Goal: Task Accomplishment & Management: Use online tool/utility

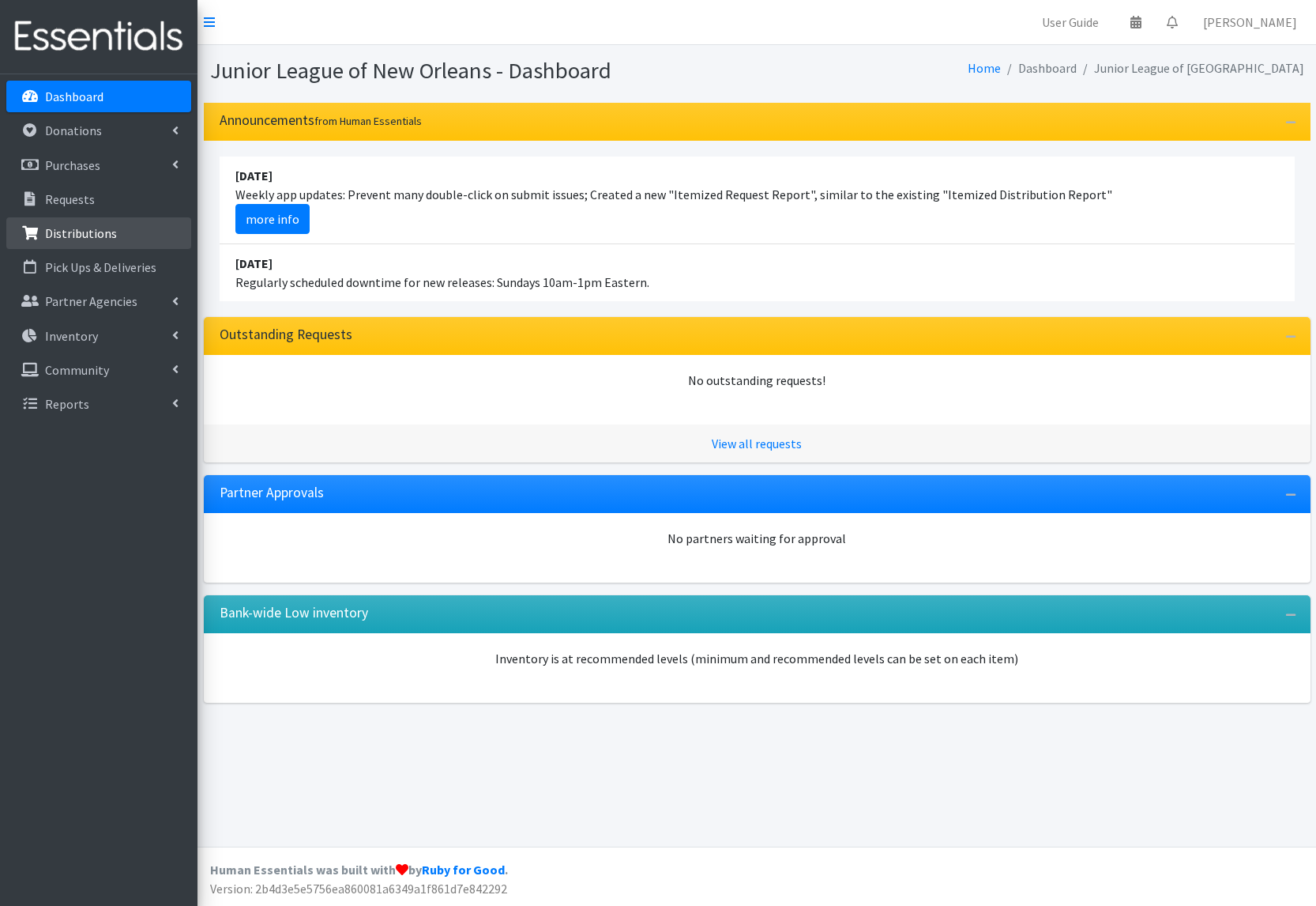
click at [128, 241] on link "Distributions" at bounding box center [98, 232] width 185 height 31
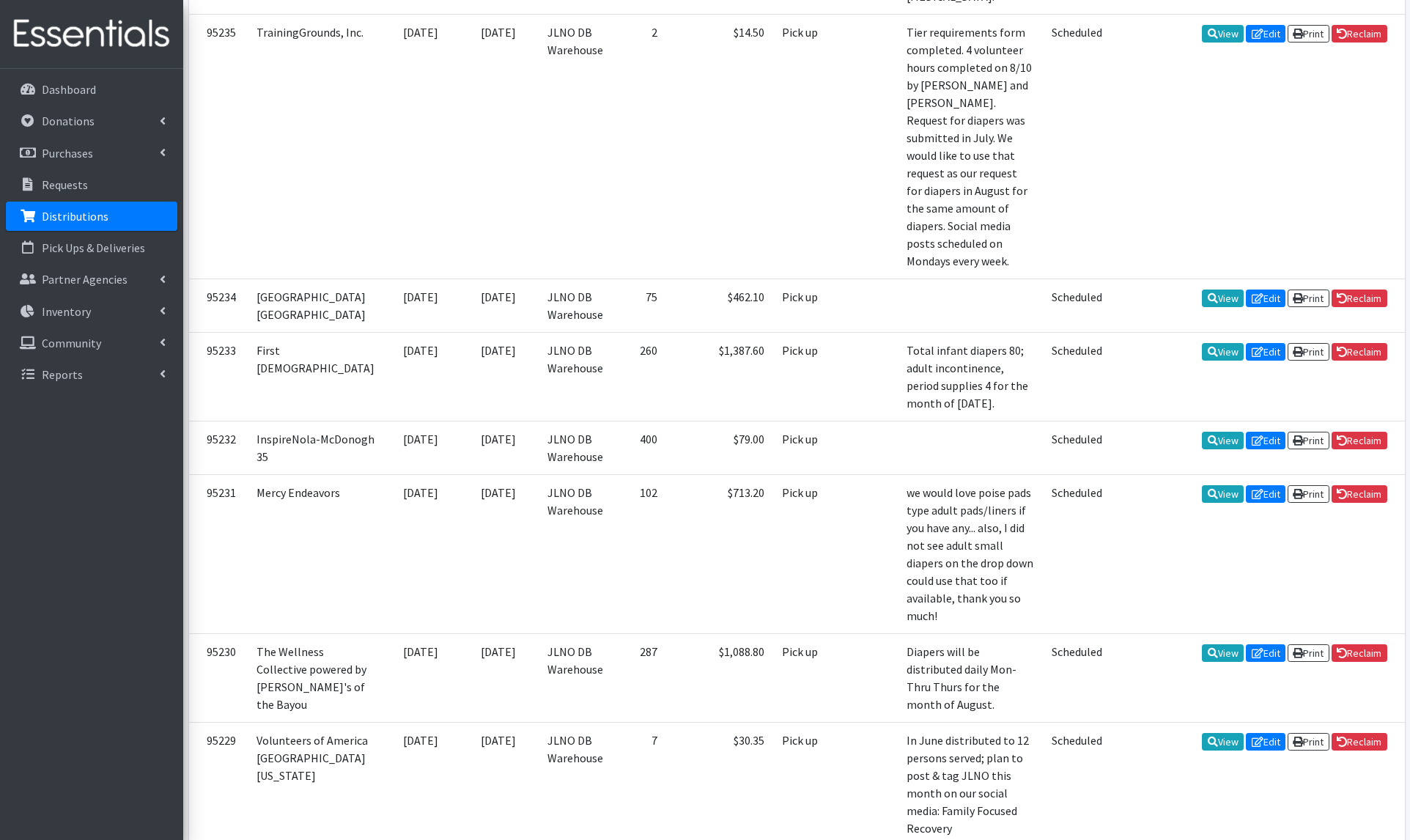
scroll to position [2127, 0]
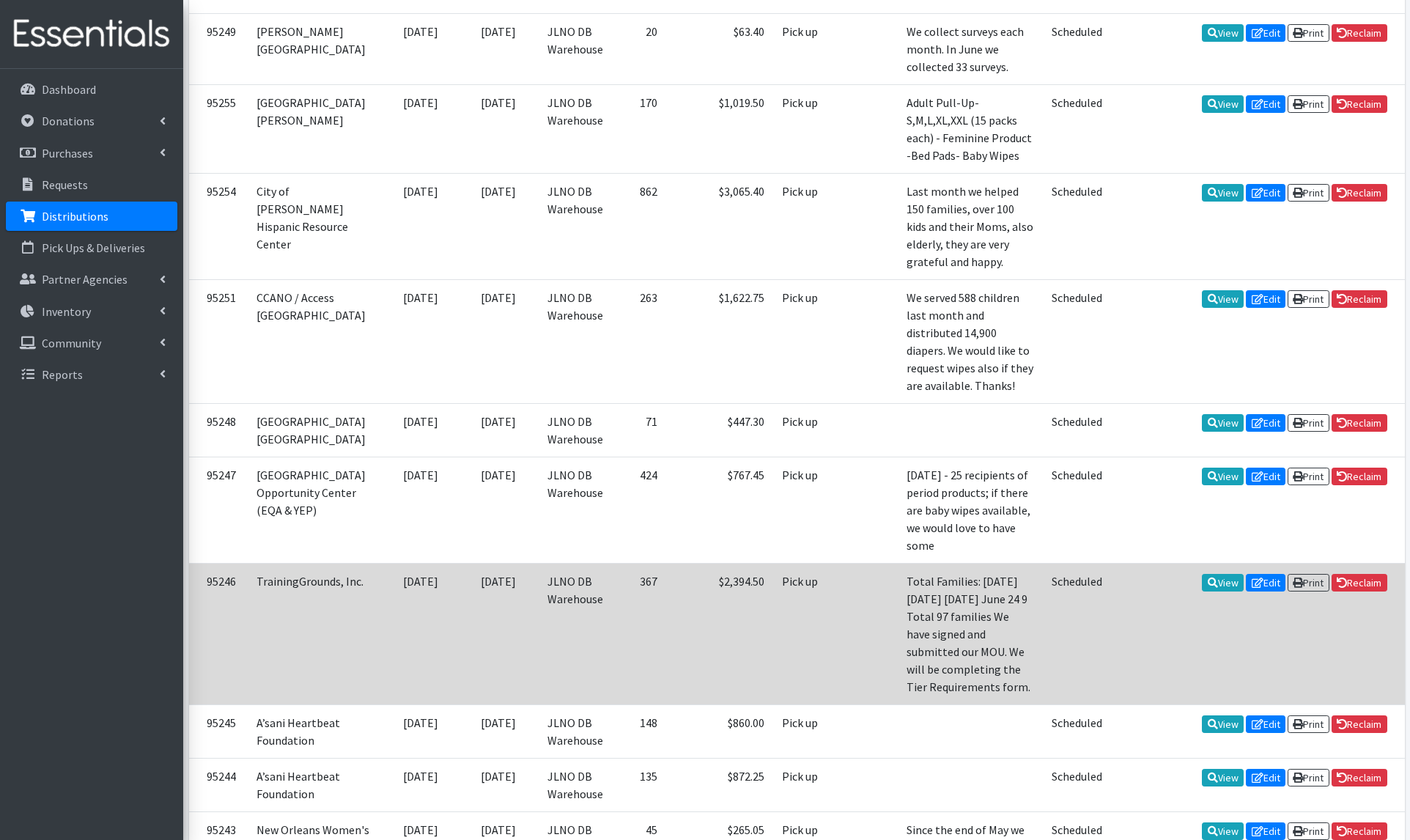
scroll to position [0, 0]
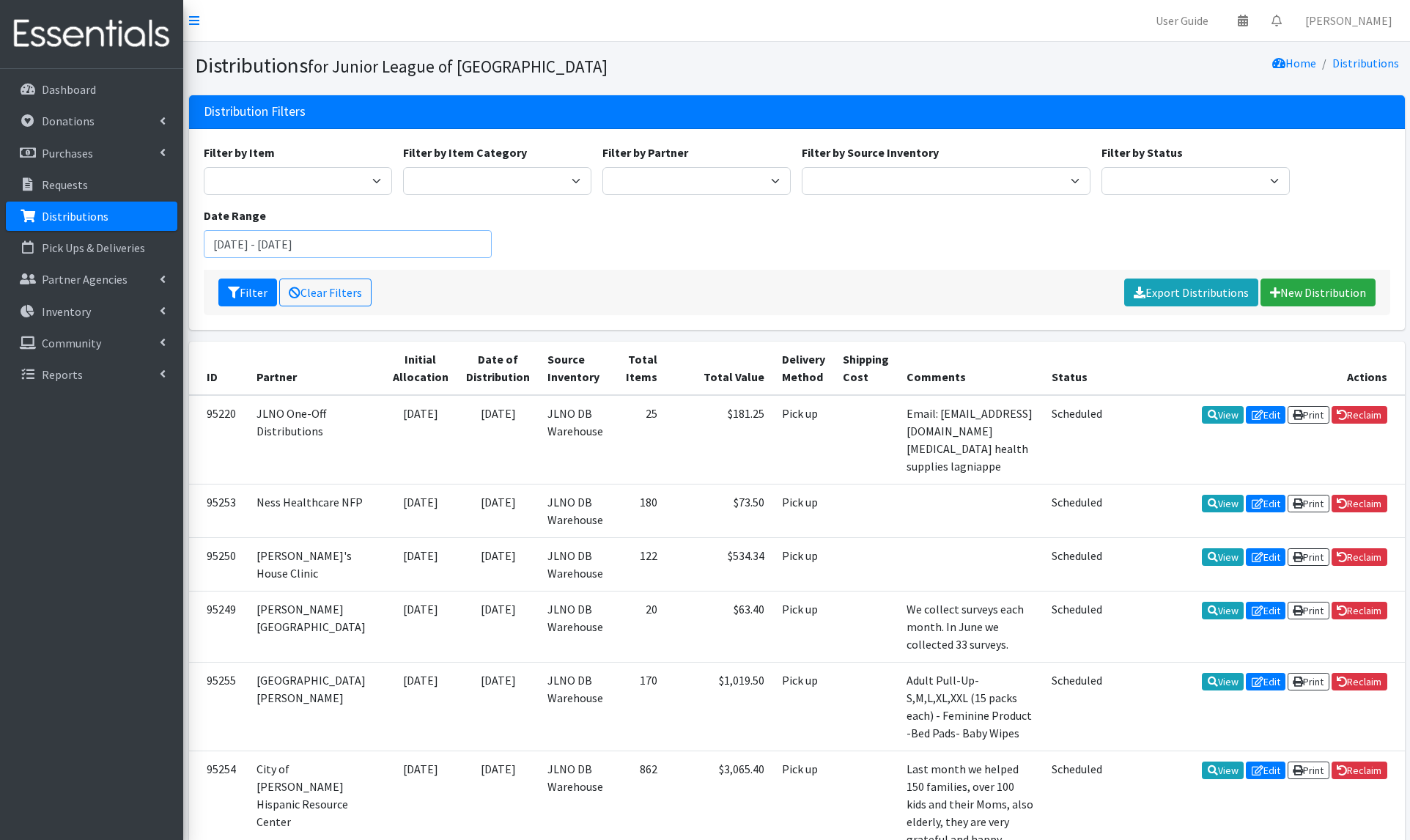
click at [226, 245] on input "June 25, 2025 - September 25, 2025" at bounding box center [348, 244] width 289 height 28
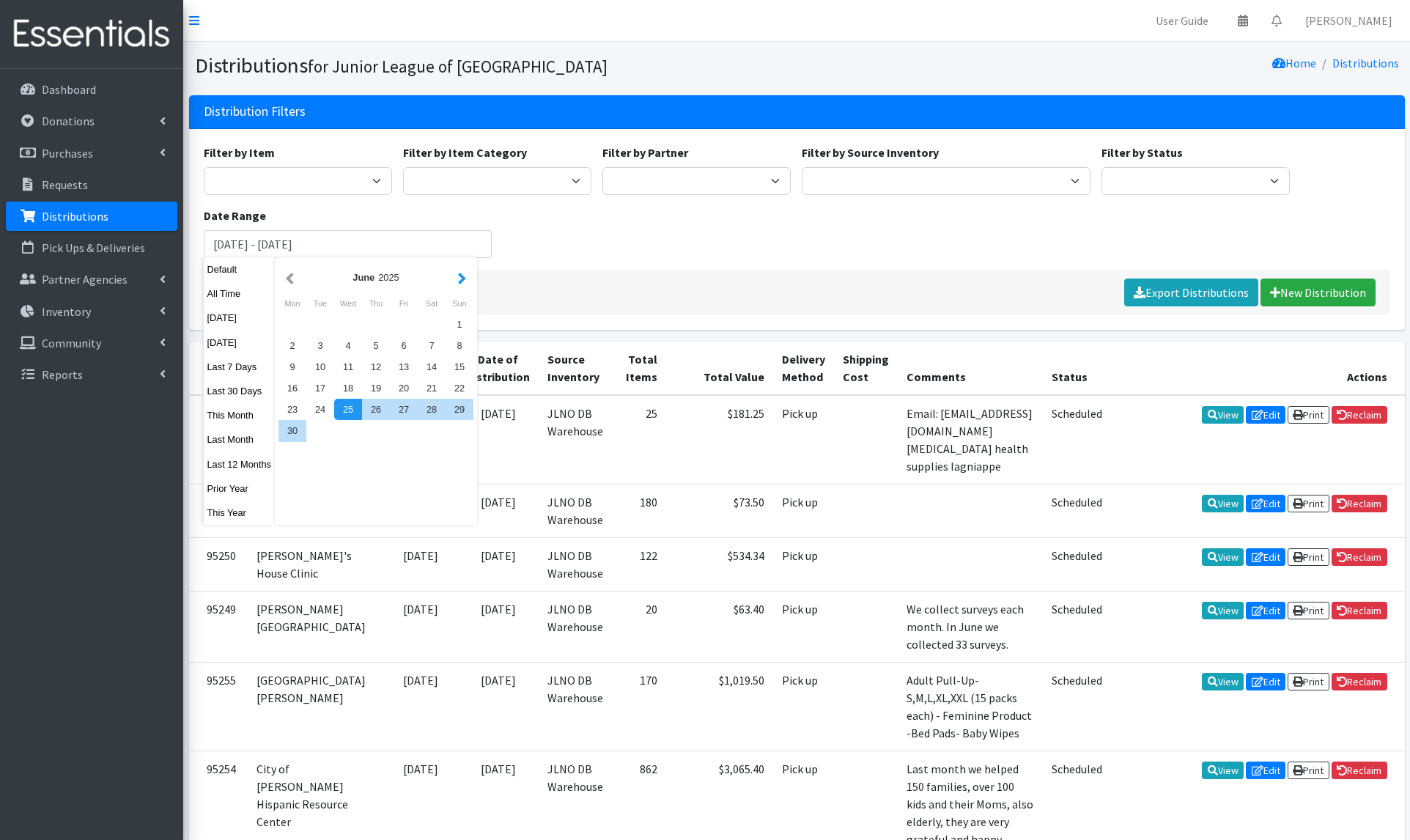
click at [461, 283] on button "button" at bounding box center [462, 278] width 16 height 18
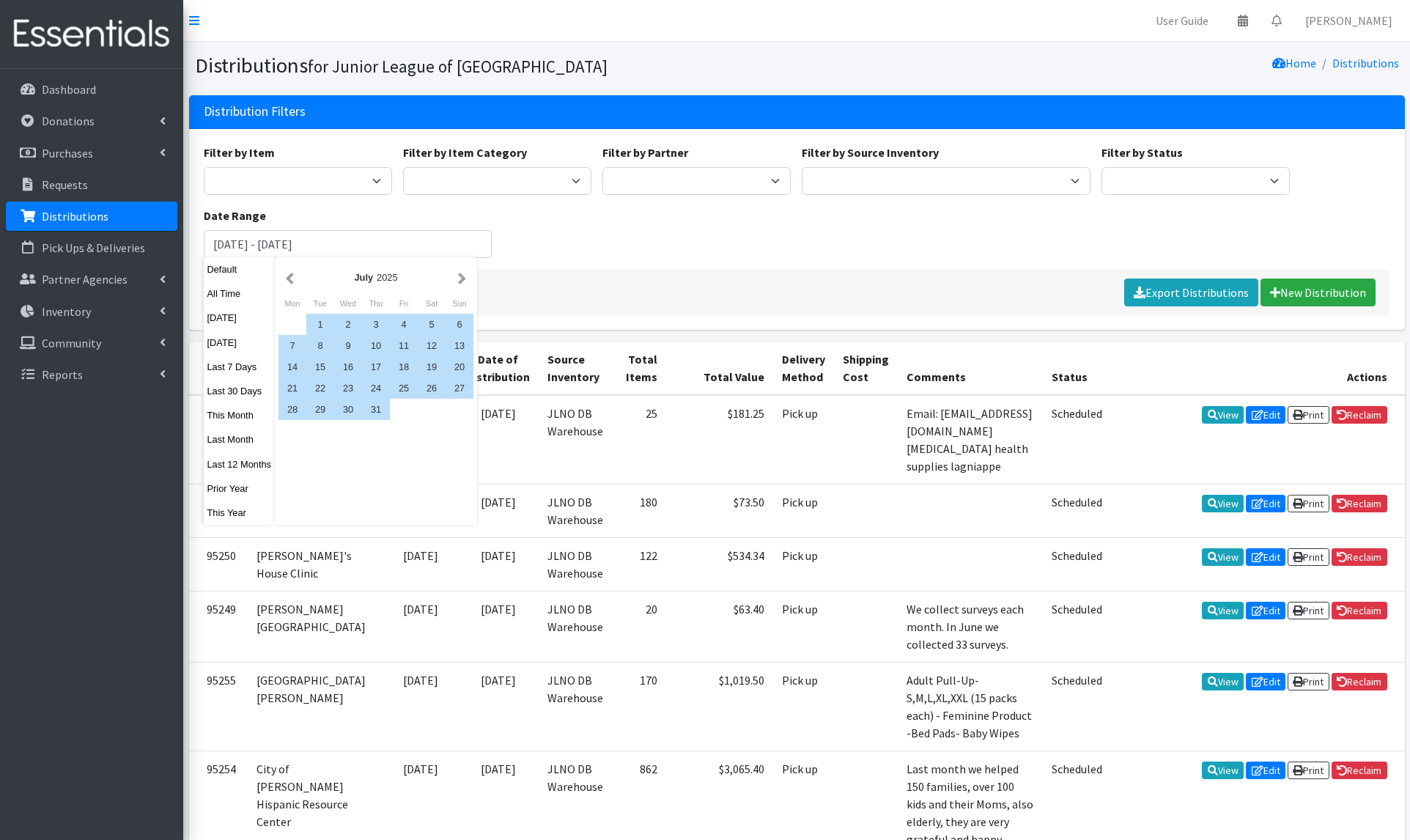
click at [461, 283] on button "button" at bounding box center [462, 278] width 16 height 18
click at [374, 386] on div "21" at bounding box center [376, 388] width 28 height 21
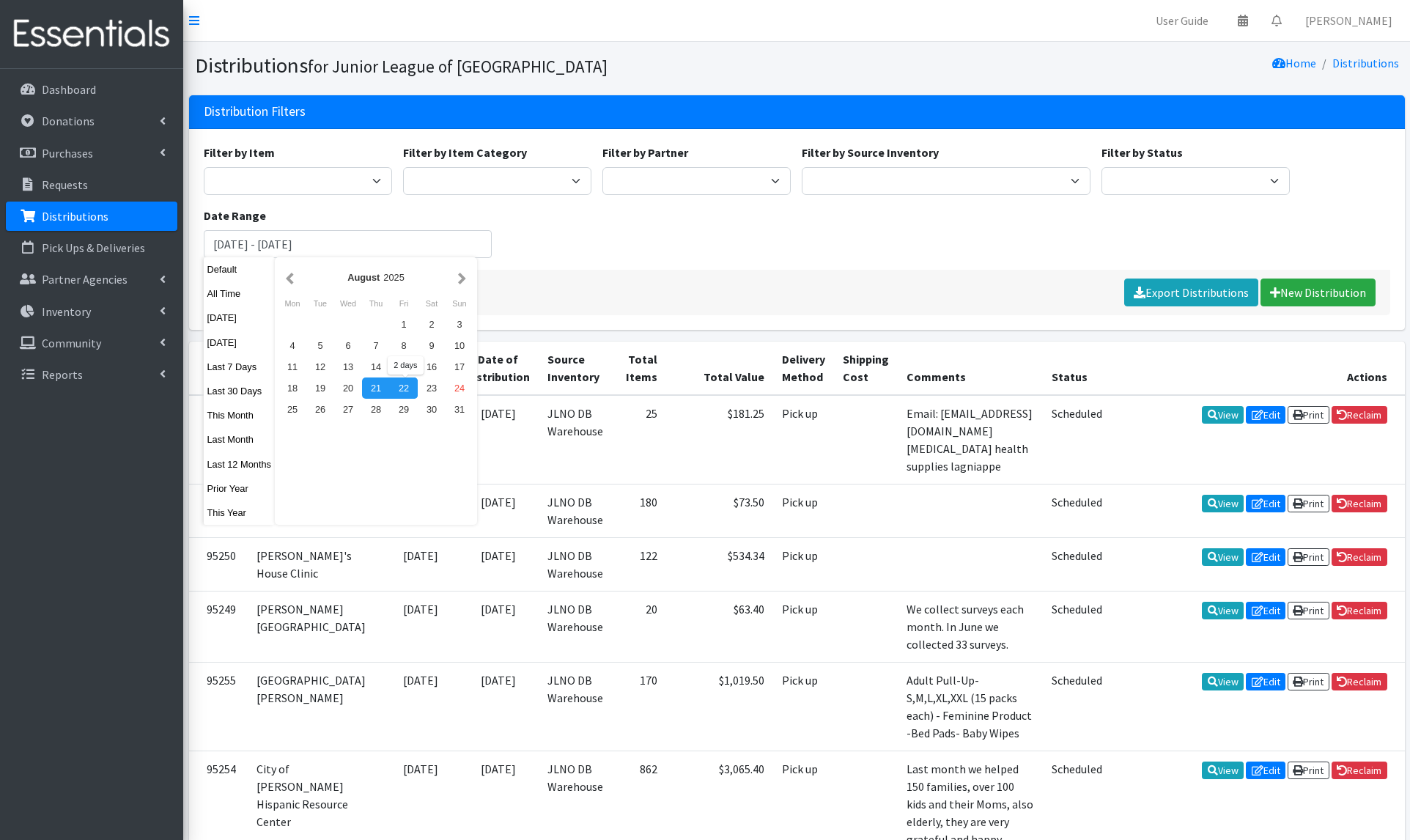
click at [397, 384] on div "22" at bounding box center [403, 388] width 28 height 21
type input "[DATE] - [DATE]"
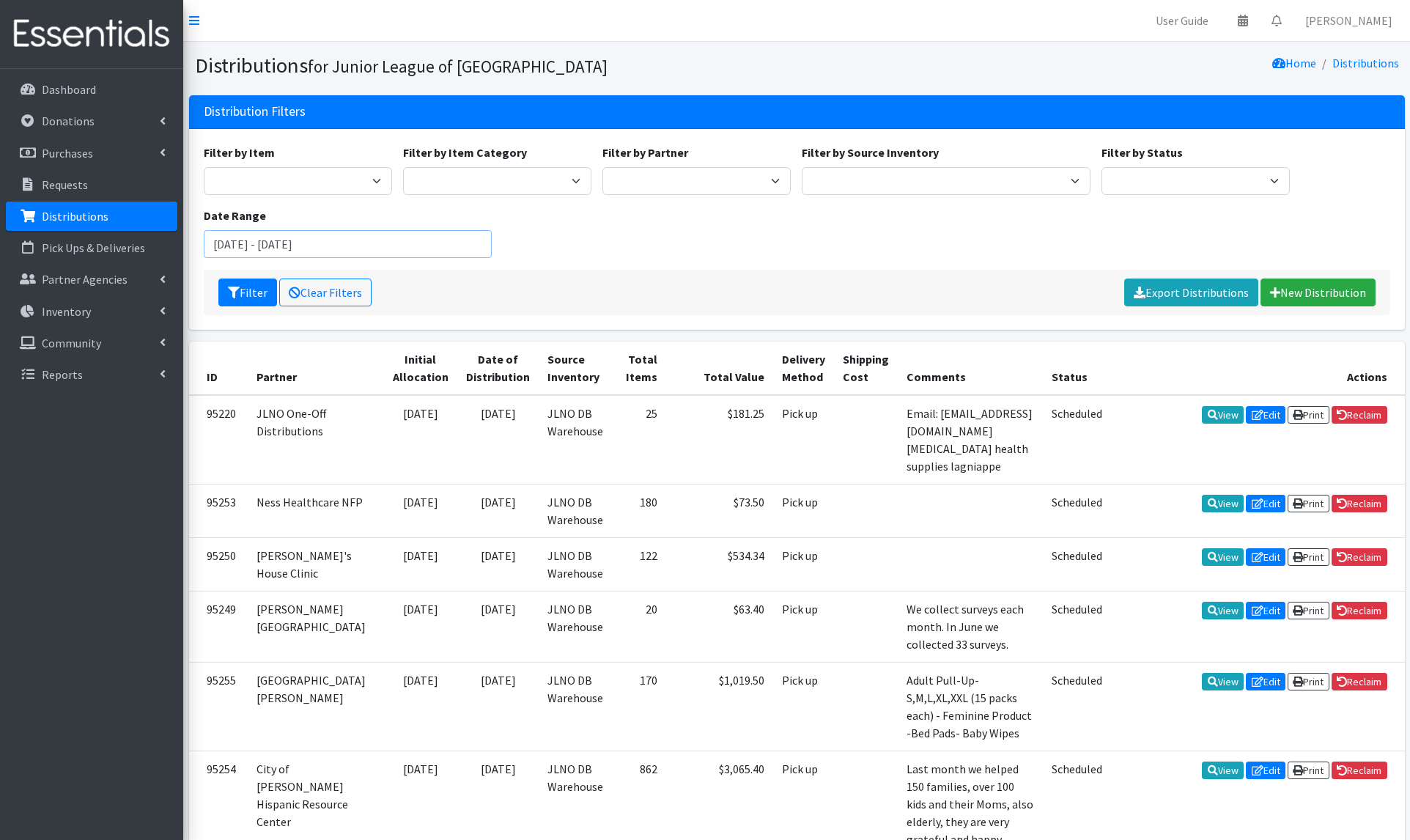
click at [386, 241] on input "[DATE] - [DATE]" at bounding box center [348, 244] width 289 height 28
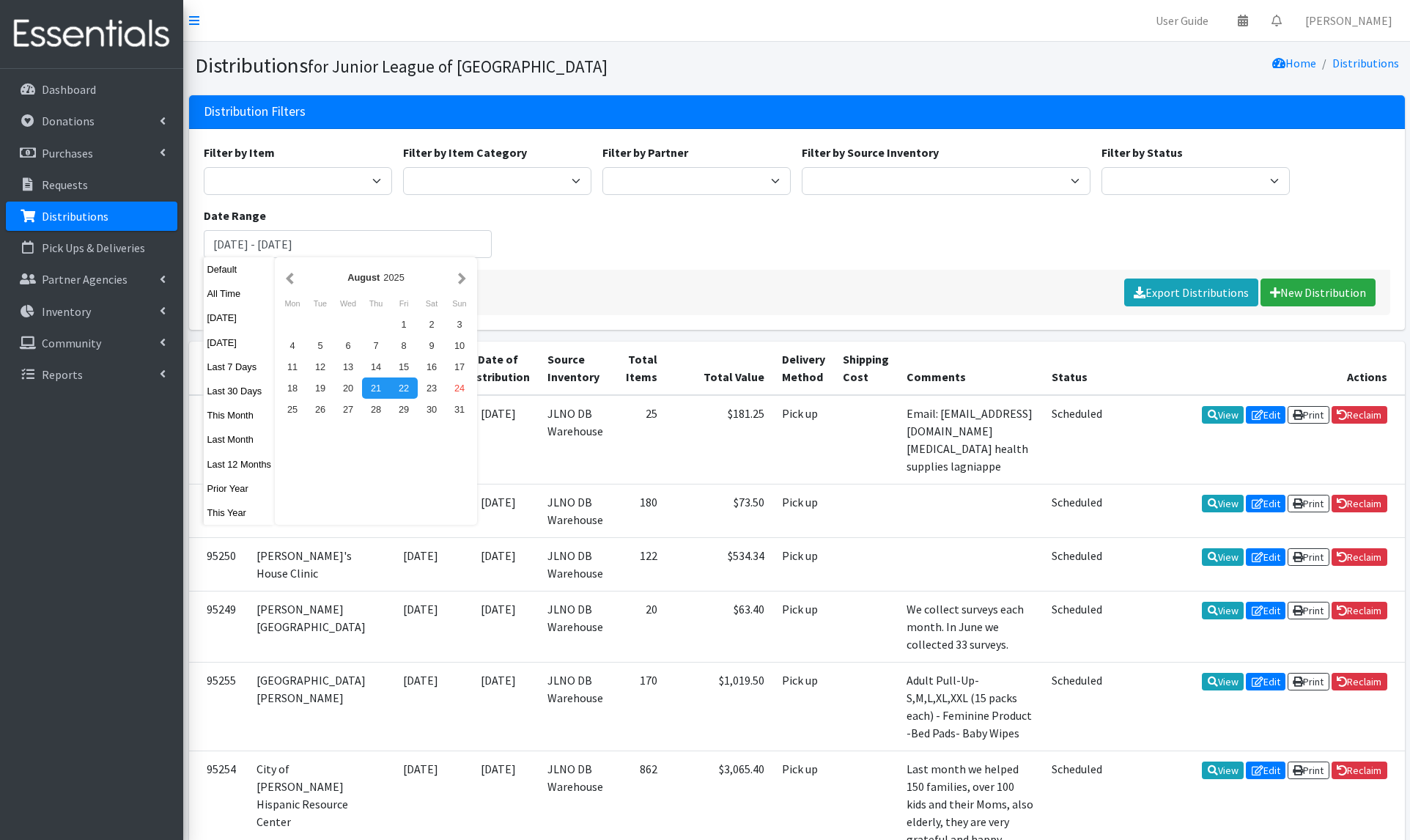
click at [563, 266] on div "Filter by Item Adult- Bed Pad Bundles Adult Diapers Adult Incontinence - LARGE …" at bounding box center [797, 206] width 1198 height 126
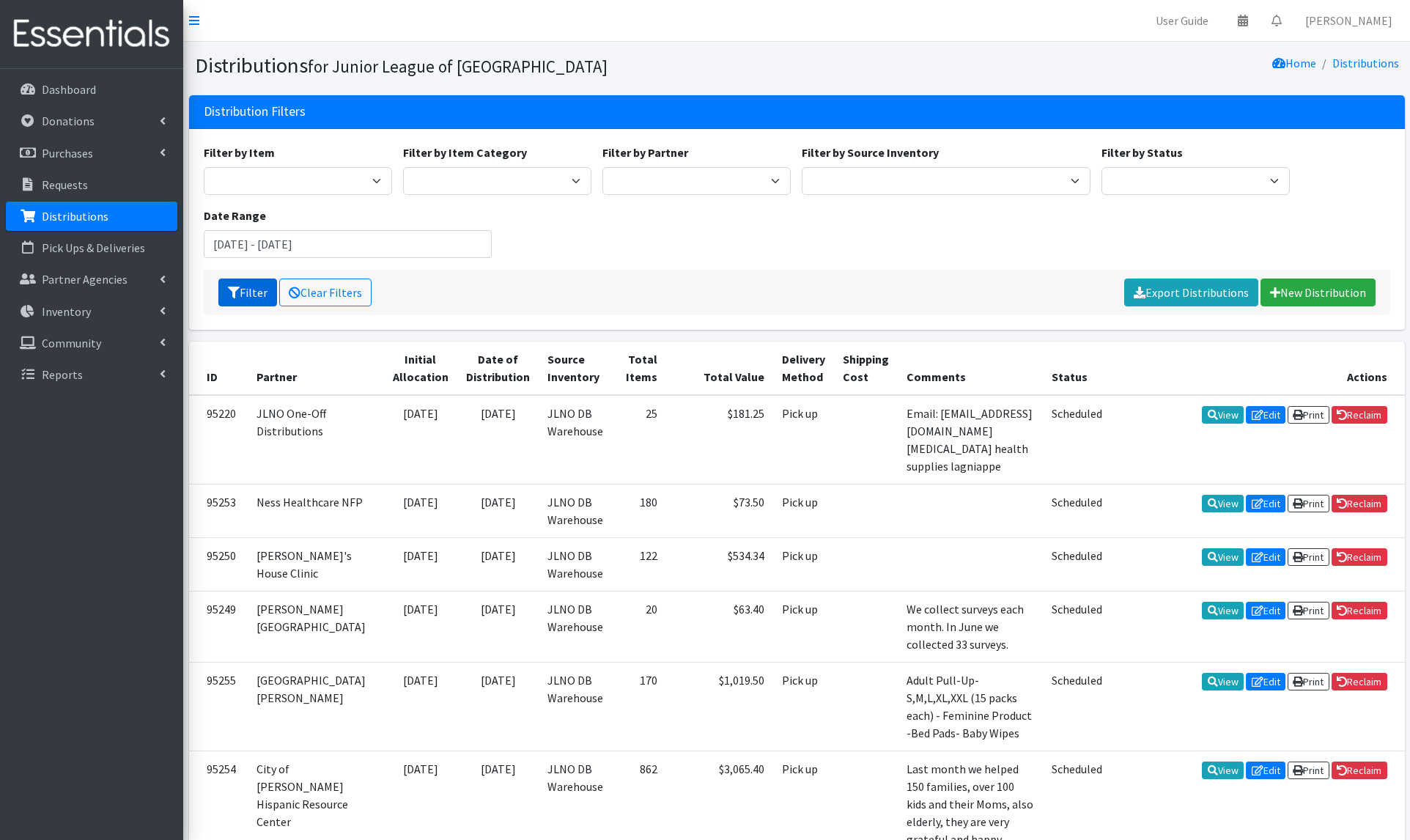
click at [263, 292] on button "Filter" at bounding box center [248, 292] width 58 height 28
click at [1212, 286] on link "Export Distributions" at bounding box center [1191, 292] width 134 height 28
click at [85, 277] on p "Partner Agencies" at bounding box center [85, 279] width 86 height 15
click at [82, 281] on p "Partner Agencies" at bounding box center [85, 279] width 86 height 15
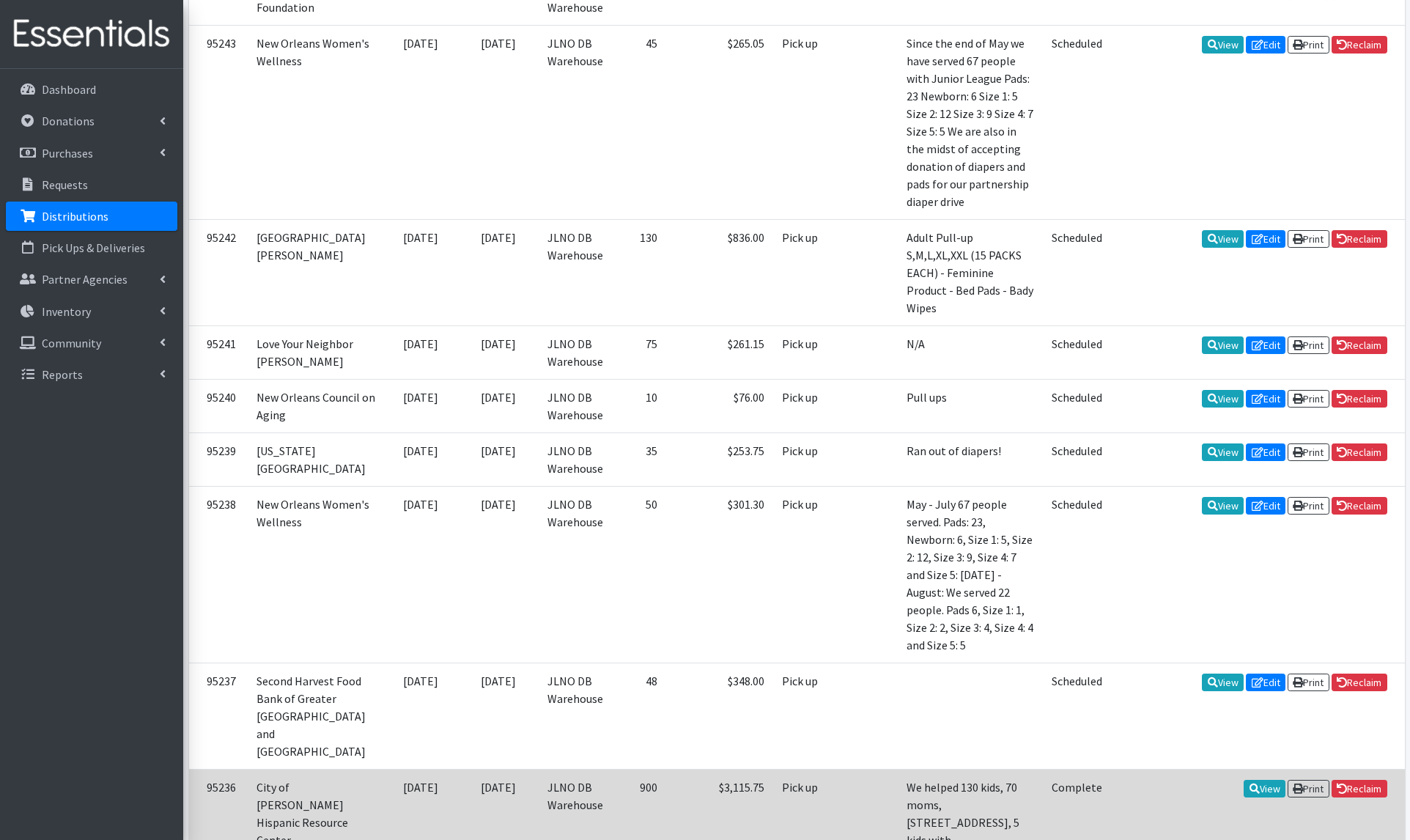
scroll to position [1536, 0]
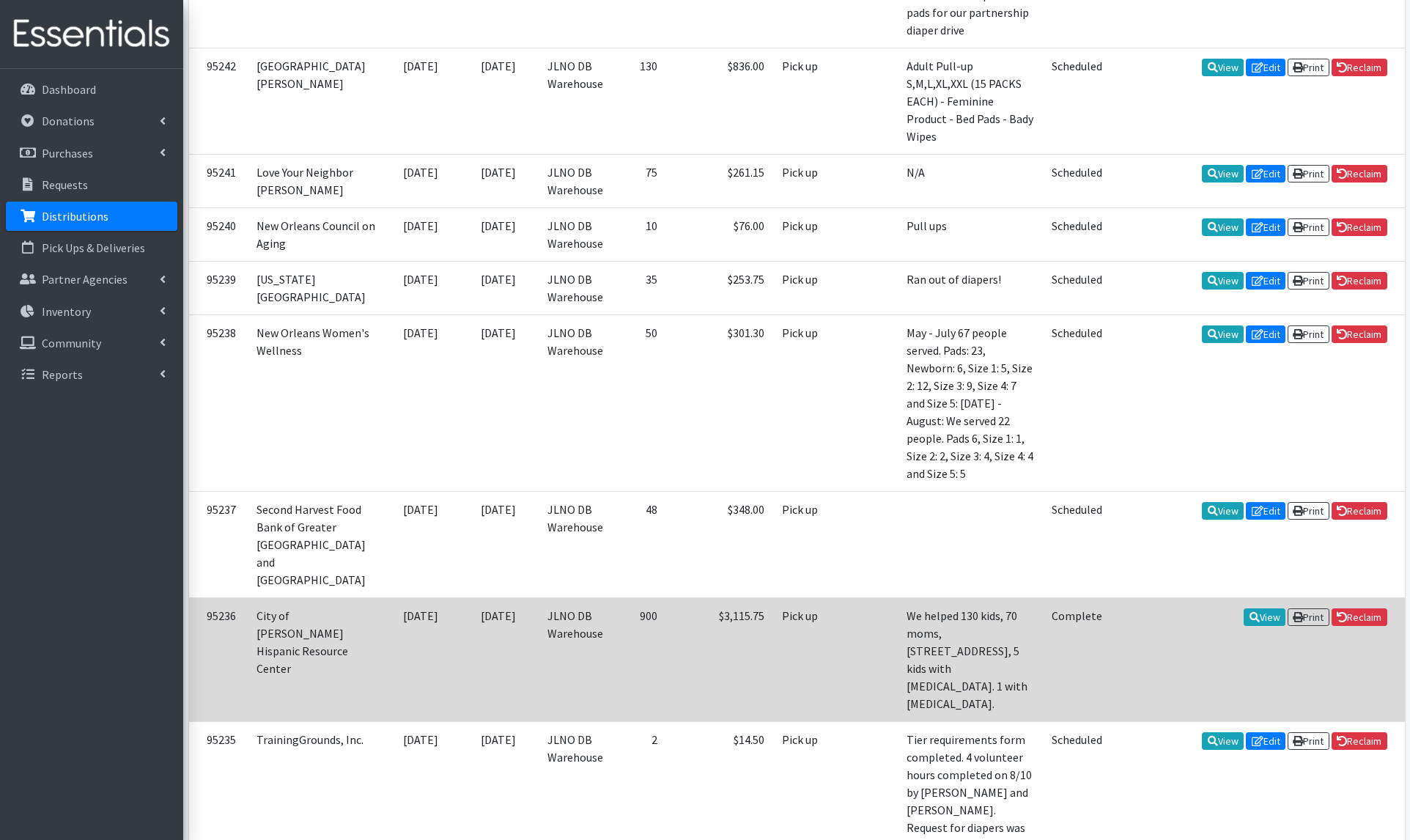
click at [916, 598] on td "We helped 130 kids, 70 moms, [STREET_ADDRESS], 5 kids with [MEDICAL_DATA]. 1 wi…" at bounding box center [970, 660] width 146 height 124
click at [1251, 612] on icon at bounding box center [1255, 617] width 10 height 10
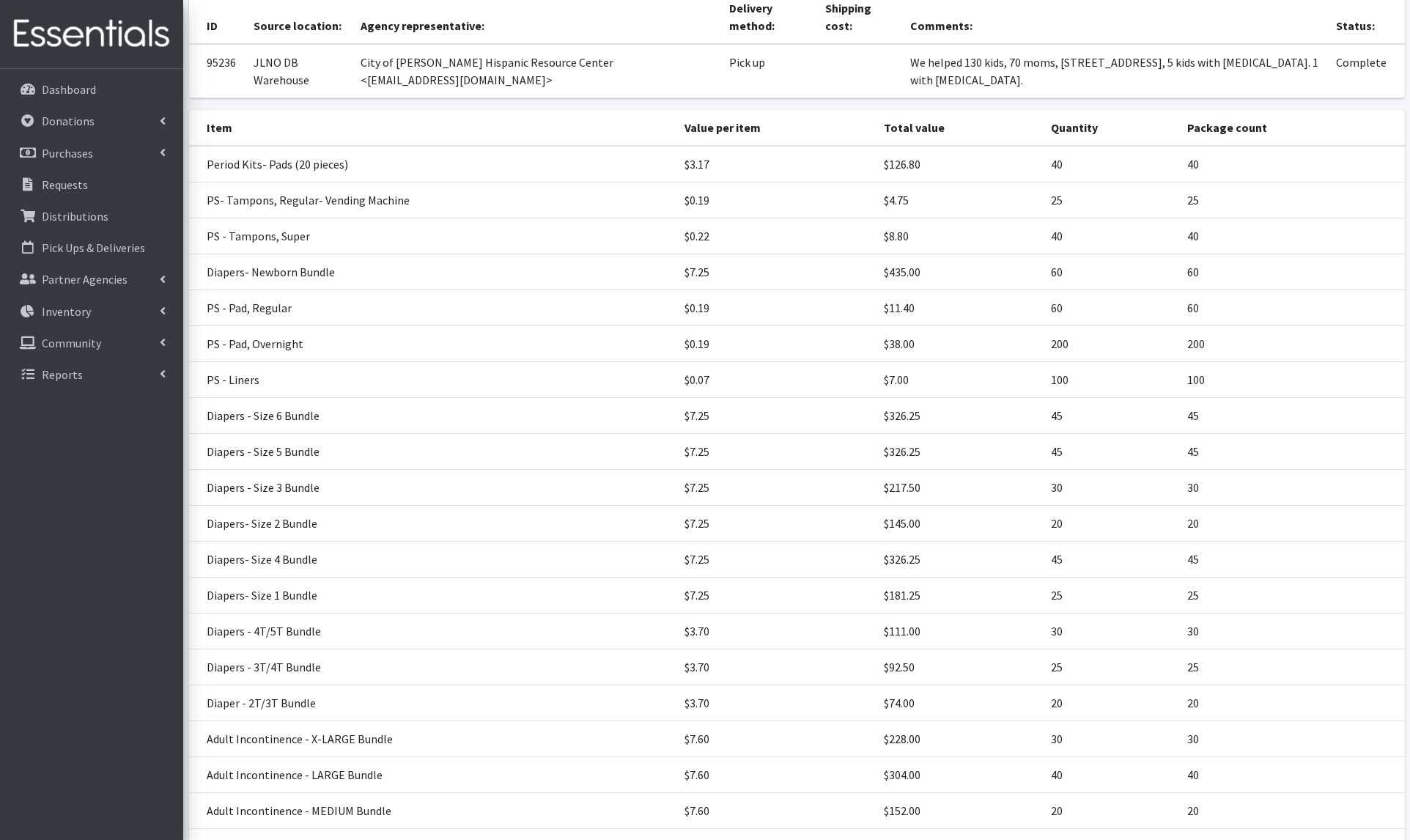
scroll to position [266, 0]
